Goal: Task Accomplishment & Management: Use online tool/utility

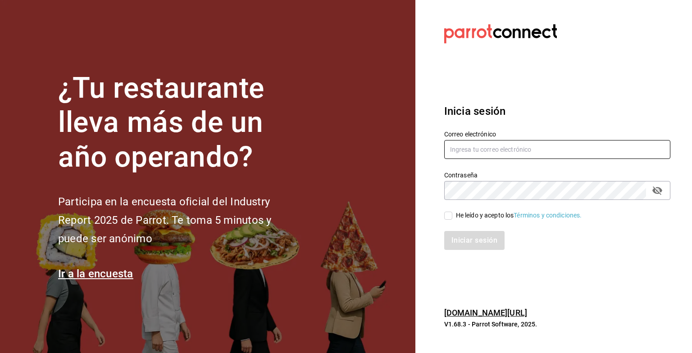
type input "[EMAIL_ADDRESS][DOMAIN_NAME]"
click at [448, 213] on input "He leído y acepto los Términos y condiciones." at bounding box center [448, 216] width 8 height 8
checkbox input "true"
click at [463, 232] on button "Iniciar sesión" at bounding box center [474, 240] width 61 height 19
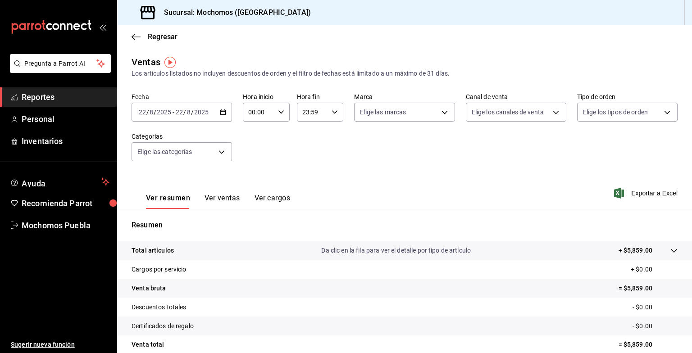
click at [223, 108] on div "[DATE] [DATE] - [DATE] [DATE]" at bounding box center [182, 112] width 100 height 19
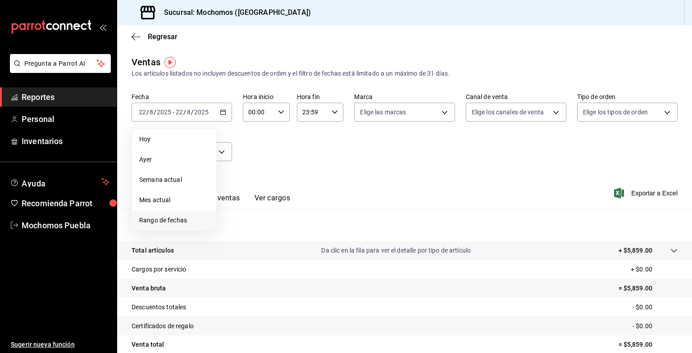
click at [171, 220] on span "Rango de fechas" at bounding box center [174, 220] width 70 height 9
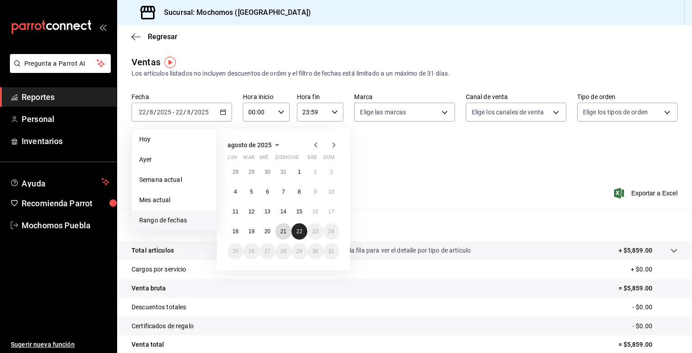
drag, startPoint x: 283, startPoint y: 227, endPoint x: 295, endPoint y: 229, distance: 12.3
click at [295, 229] on div "28 29 30 31 1 2 3 4 5 6 7 8 9 10 11 12 13 14 15 16 17 18 19 20 21 22 23 24 25 2…" at bounding box center [284, 212] width 112 height 96
click at [295, 229] on button "22" at bounding box center [300, 231] width 16 height 16
click at [283, 229] on abbr "21" at bounding box center [283, 231] width 6 height 6
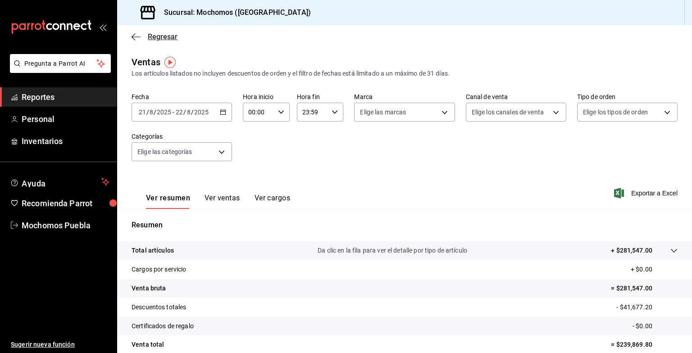
click at [158, 38] on span "Regresar" at bounding box center [163, 36] width 30 height 9
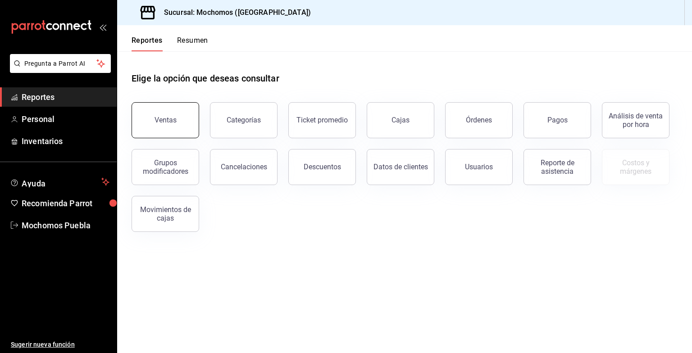
click at [178, 116] on button "Ventas" at bounding box center [166, 120] width 68 height 36
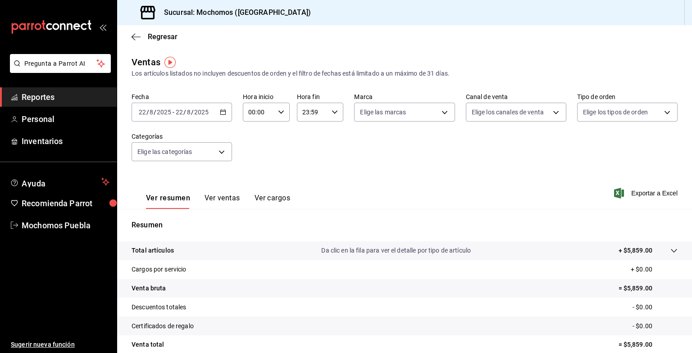
click at [223, 115] on \(Stroke\) "button" at bounding box center [222, 112] width 5 height 5
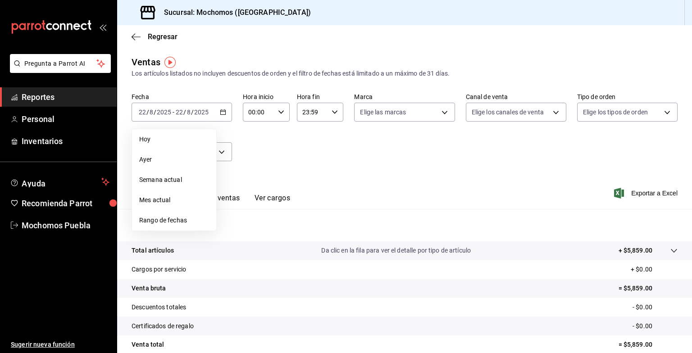
click at [149, 223] on span "Rango de fechas" at bounding box center [174, 220] width 70 height 9
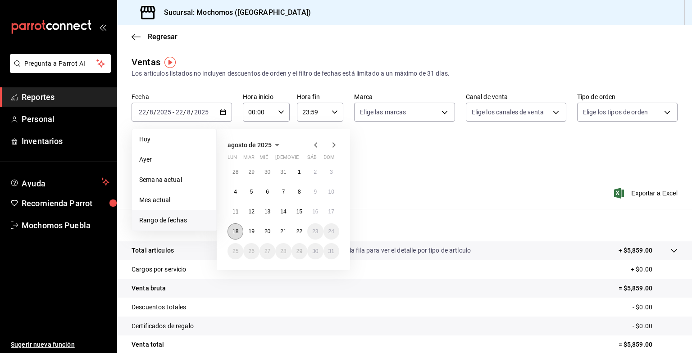
click at [228, 228] on button "18" at bounding box center [236, 231] width 16 height 16
click at [301, 235] on button "22" at bounding box center [300, 231] width 16 height 16
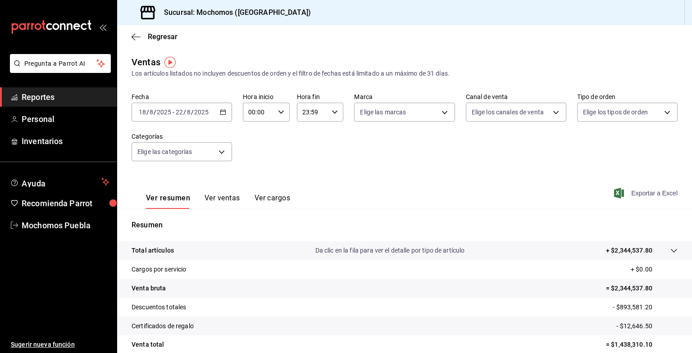
click at [651, 193] on span "Exportar a Excel" at bounding box center [647, 193] width 62 height 11
